Goal: Task Accomplishment & Management: Use online tool/utility

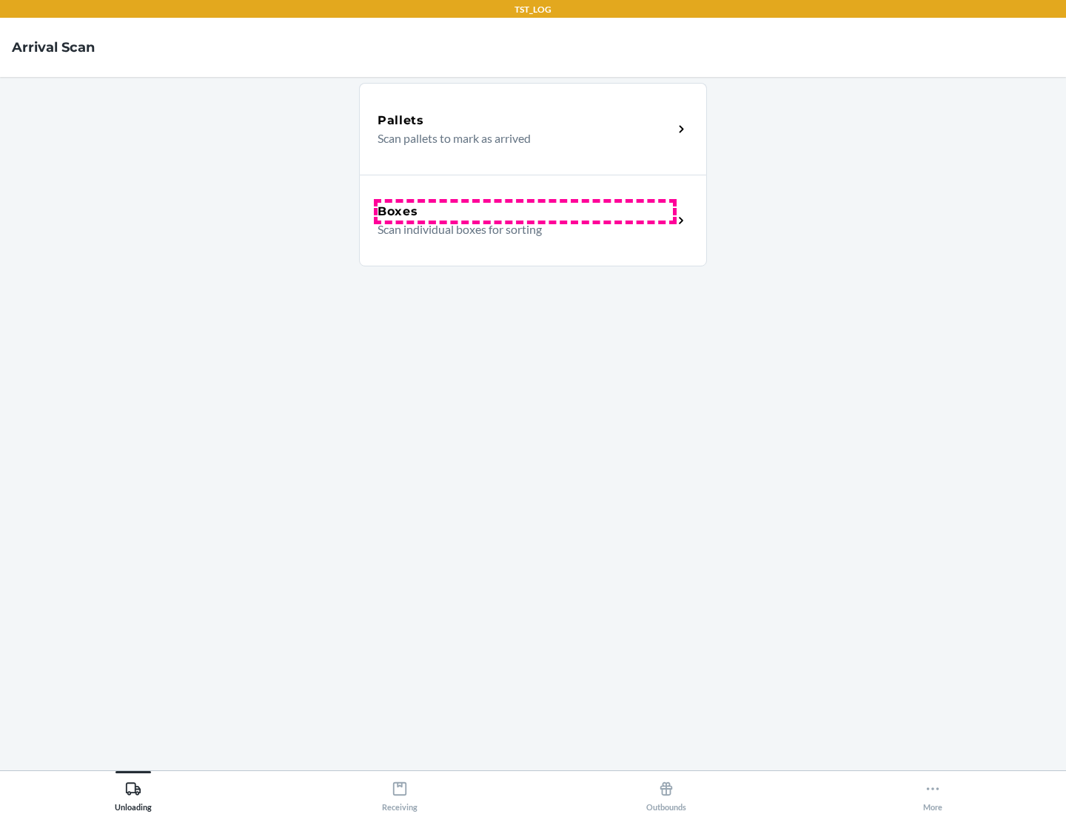
click at [525, 212] on div "Boxes" at bounding box center [524, 212] width 295 height 18
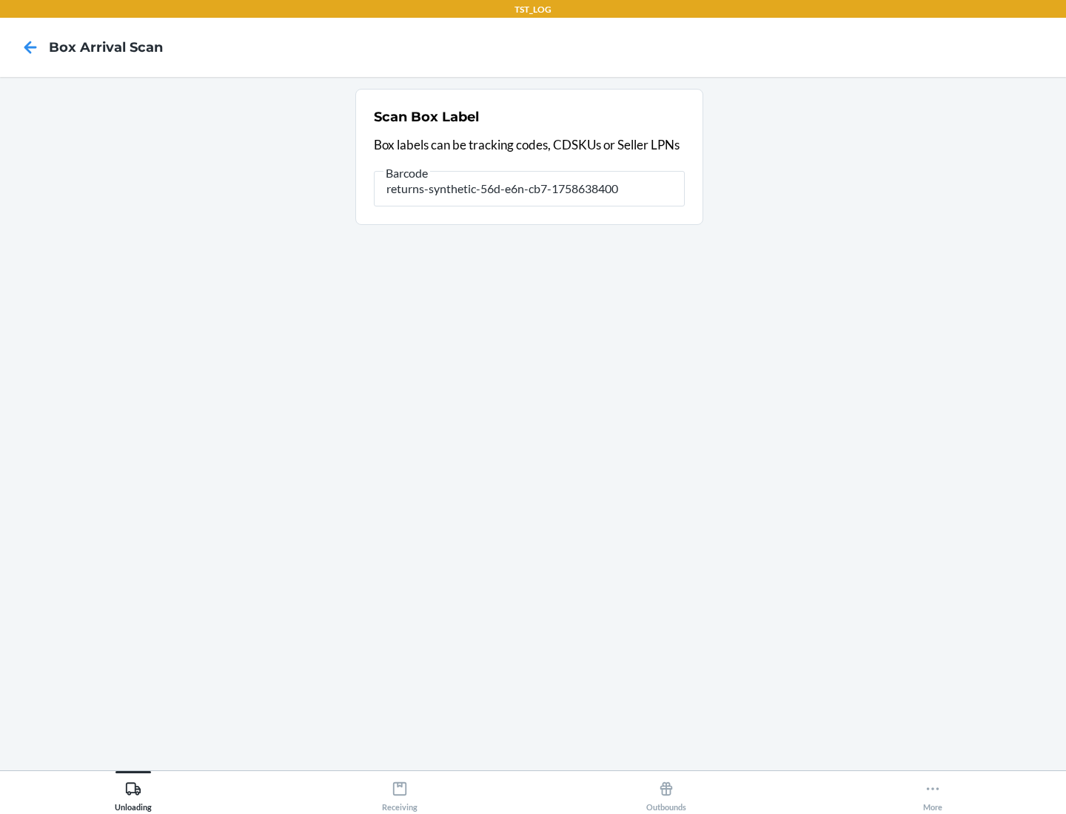
type input "returns-synthetic-56d-e6n-cb7-1758638400"
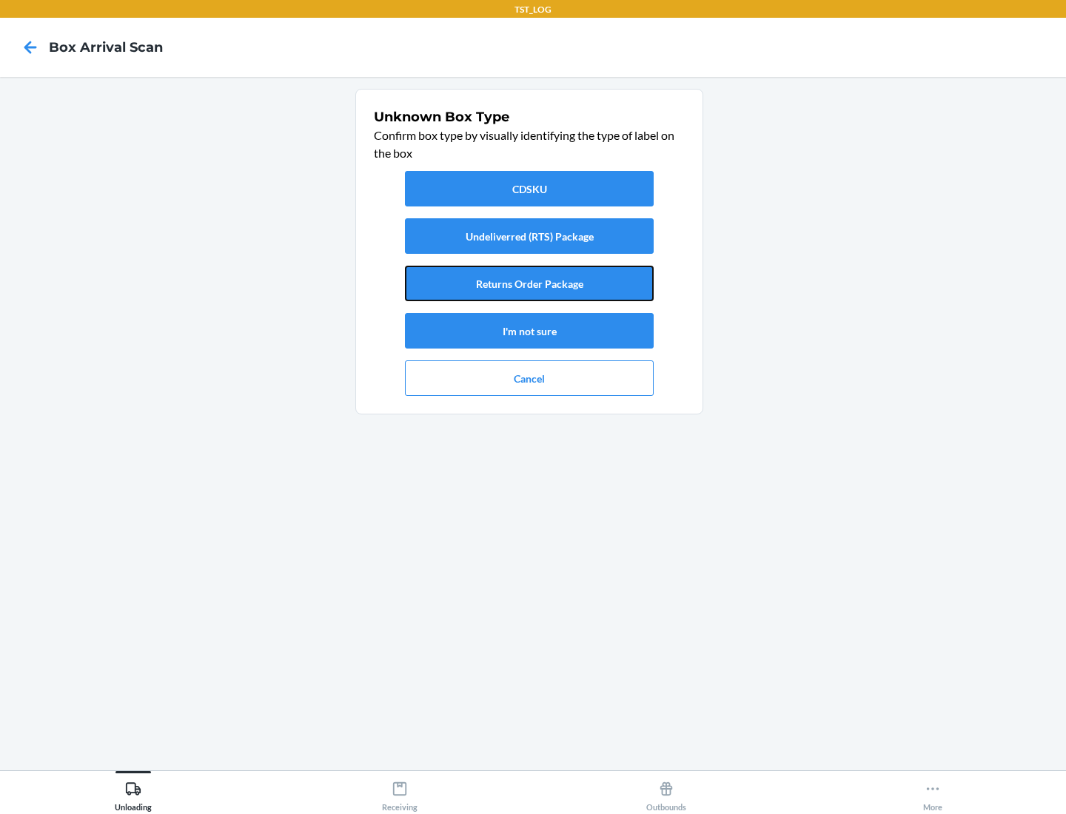
click at [529, 283] on button "Returns Order Package" at bounding box center [529, 284] width 249 height 36
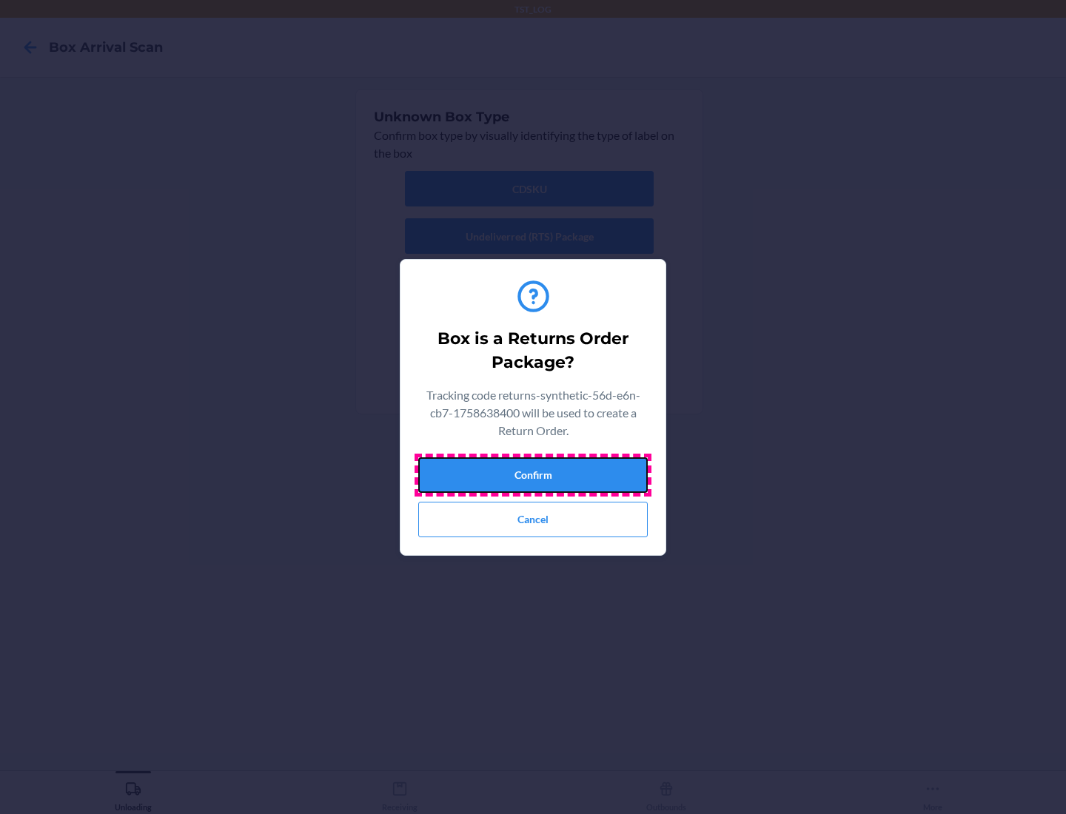
click at [533, 474] on button "Confirm" at bounding box center [532, 475] width 229 height 36
